Goal: Information Seeking & Learning: Learn about a topic

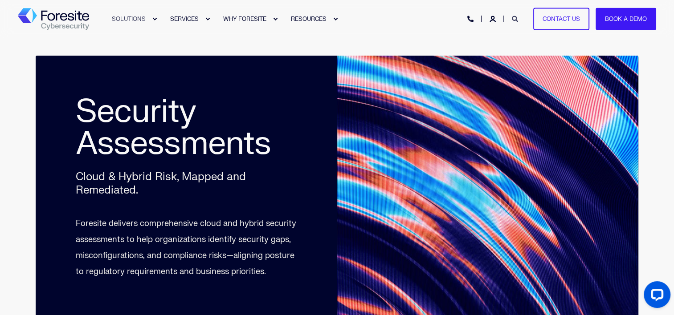
click at [514, 21] on icon "Open Search" at bounding box center [515, 19] width 6 height 6
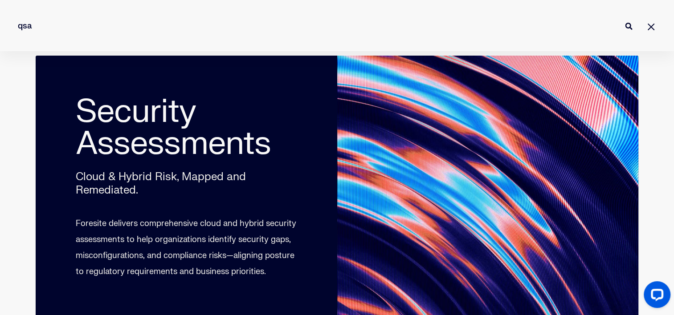
type input "qsa"
click at [623, 21] on button "Perform Search" at bounding box center [628, 26] width 11 height 11
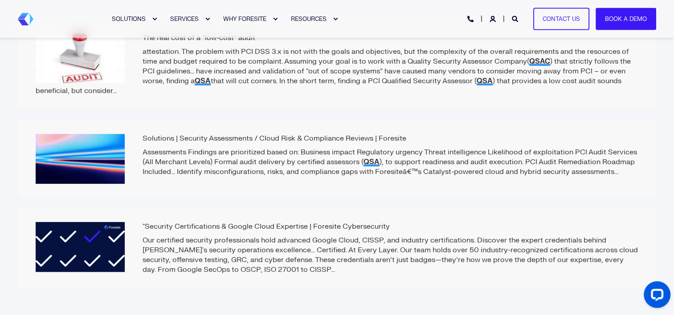
scroll to position [267, 0]
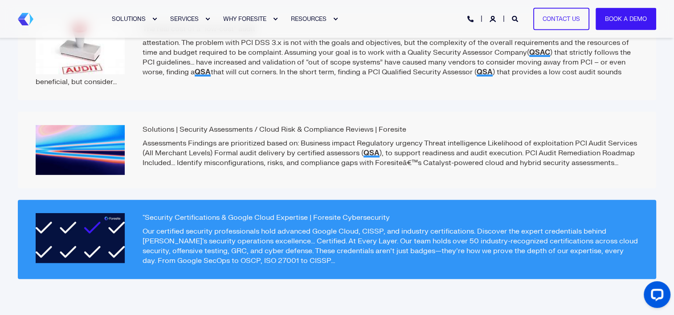
click at [258, 236] on p "Our certified security professionals hold advanced Google Cloud, CISSP, and ind…" at bounding box center [337, 246] width 603 height 39
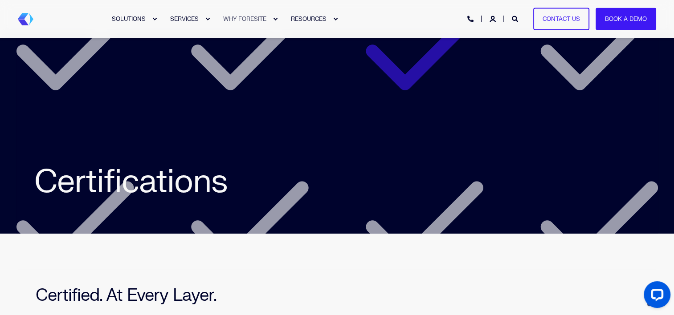
scroll to position [1591, 0]
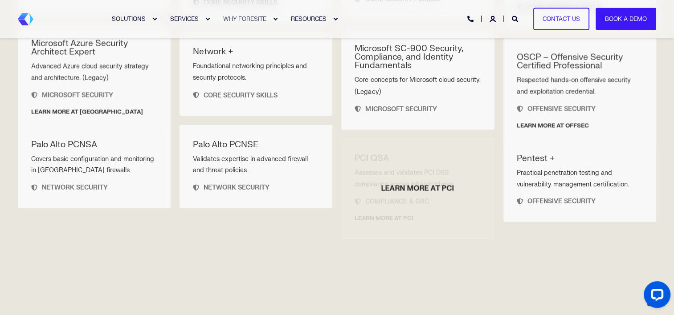
click at [401, 183] on span "Learn more at PCI" at bounding box center [417, 188] width 153 height 10
